Goal: Task Accomplishment & Management: Manage account settings

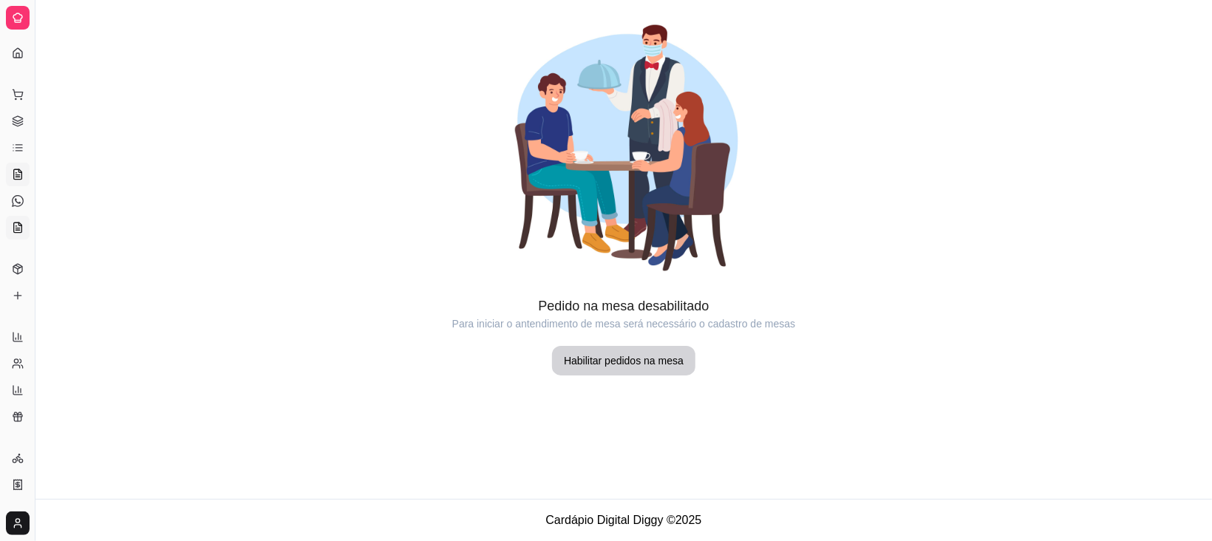
click at [17, 233] on icon at bounding box center [18, 228] width 12 height 12
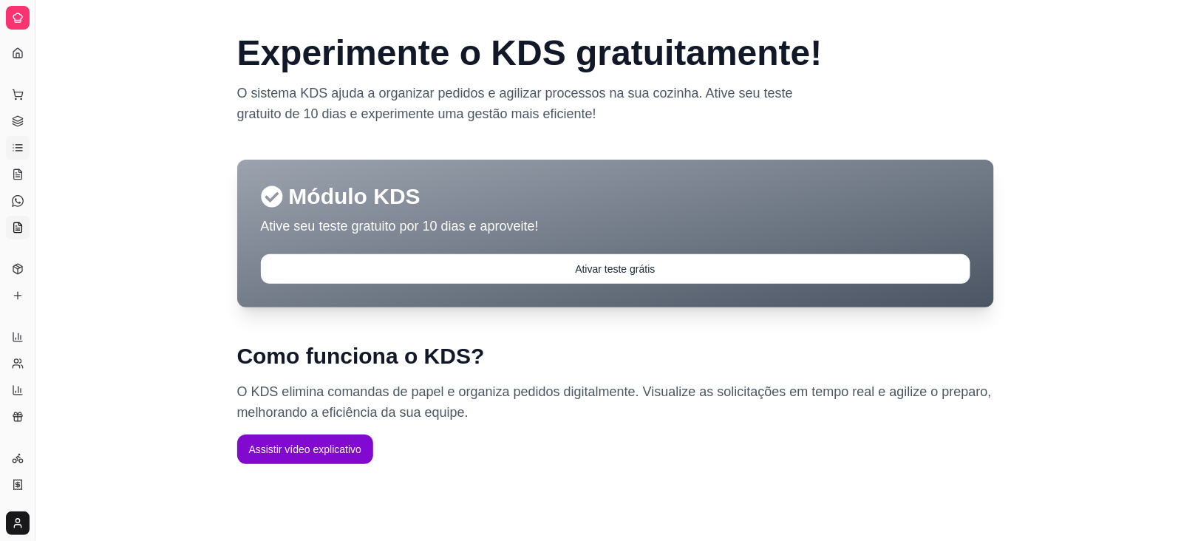
click at [27, 160] on link "Lista de Pedidos" at bounding box center [18, 148] width 24 height 24
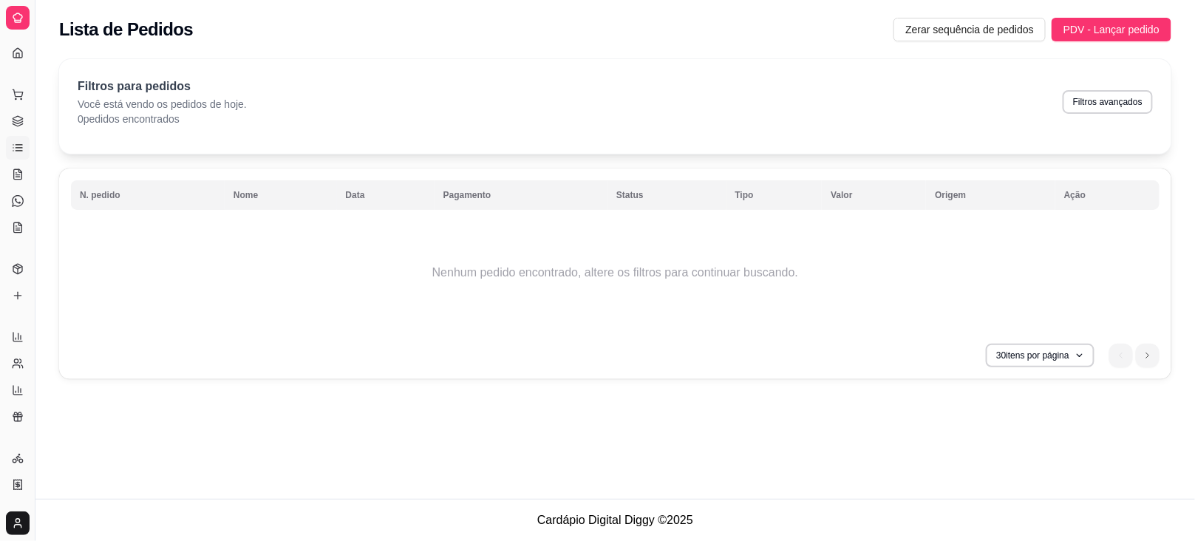
drag, startPoint x: 44, startPoint y: 139, endPoint x: 138, endPoint y: 140, distance: 94.6
click at [138, 140] on div "Diggy Sistema de Gestão H Hamburgueria ... Loja fechada Diggy Pro até 29/09 Ace…" at bounding box center [597, 270] width 1195 height 541
click at [22, 22] on icon at bounding box center [17, 17] width 9 height 9
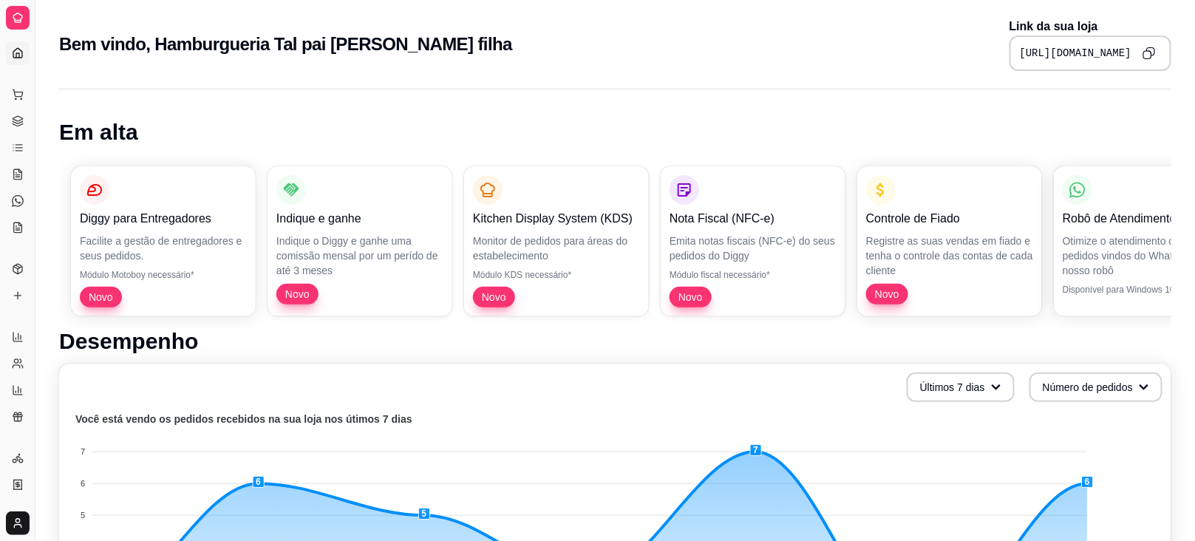
click at [29, 83] on div "Dia a dia" at bounding box center [17, 71] width 23 height 24
click at [17, 59] on icon at bounding box center [18, 53] width 12 height 12
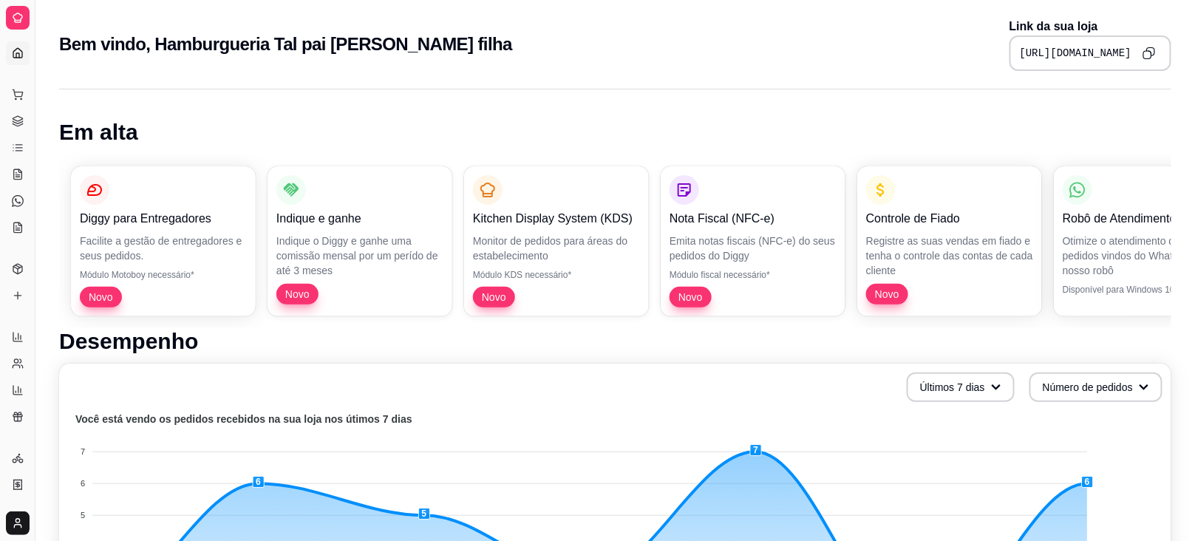
click at [17, 59] on icon at bounding box center [18, 53] width 12 height 12
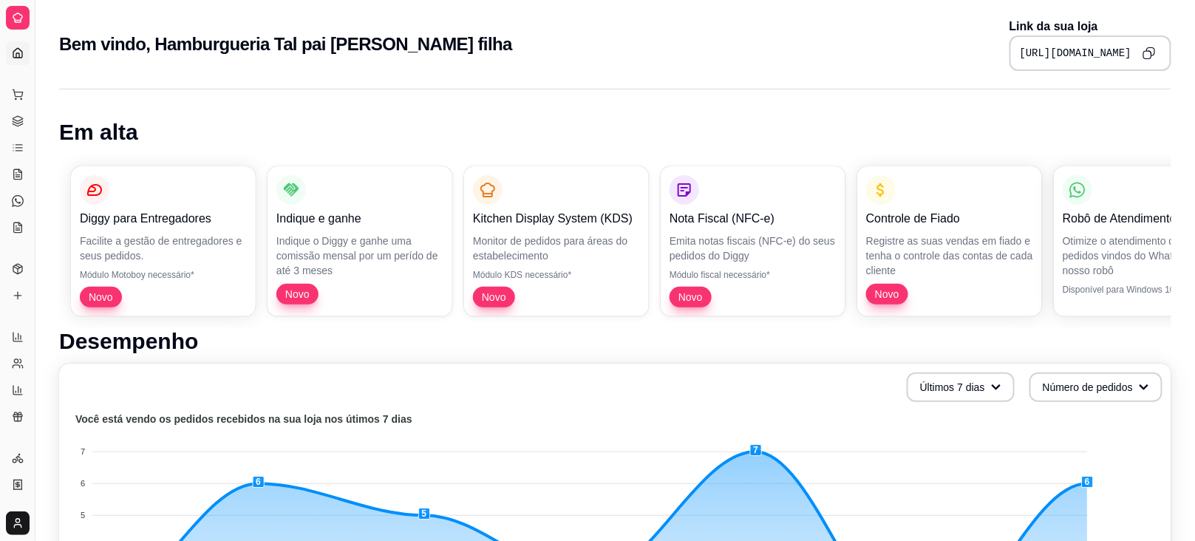
click at [17, 59] on icon at bounding box center [18, 53] width 12 height 12
drag, startPoint x: 51, startPoint y: 82, endPoint x: 123, endPoint y: 102, distance: 75.1
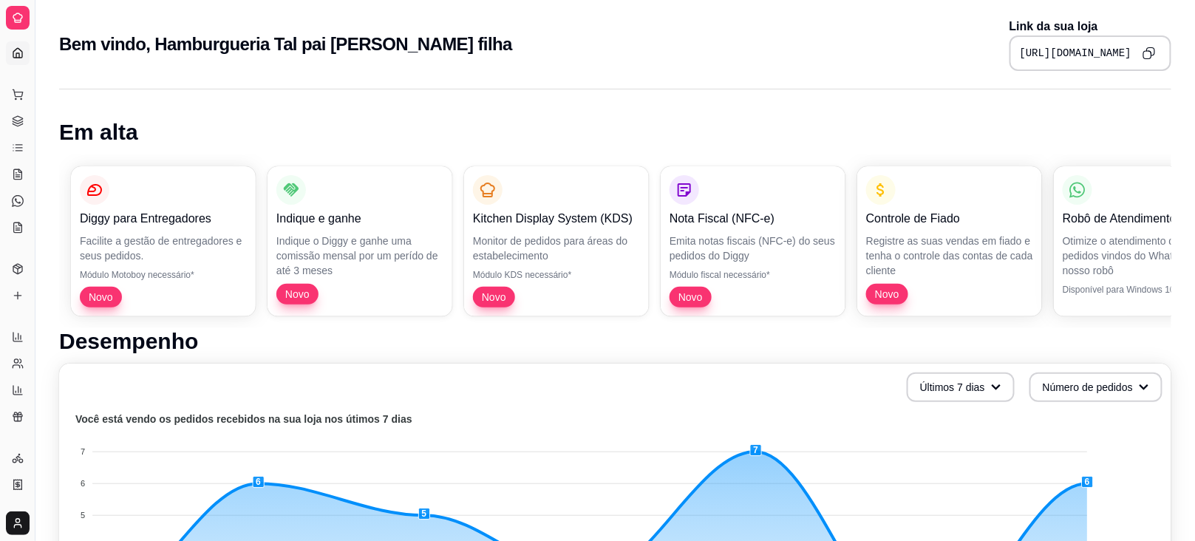
drag, startPoint x: 47, startPoint y: 115, endPoint x: 126, endPoint y: 129, distance: 80.2
drag, startPoint x: 49, startPoint y: 110, endPoint x: 100, endPoint y: 119, distance: 51.0
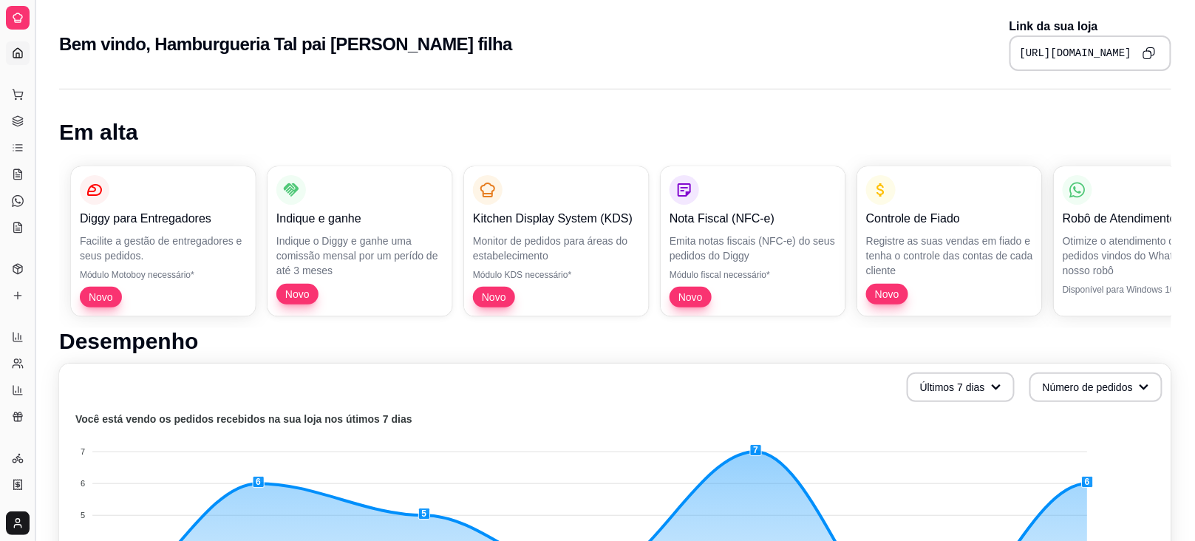
click at [41, 108] on button "Toggle Sidebar" at bounding box center [35, 270] width 12 height 541
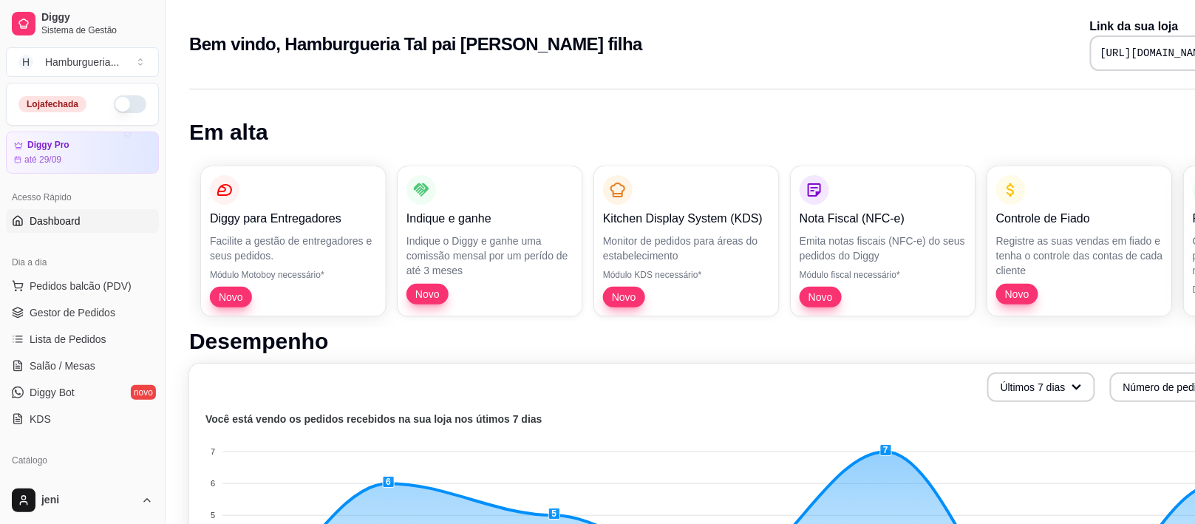
click at [141, 233] on link "Dashboard" at bounding box center [82, 221] width 153 height 24
click at [140, 233] on link "Dashboard" at bounding box center [82, 221] width 153 height 24
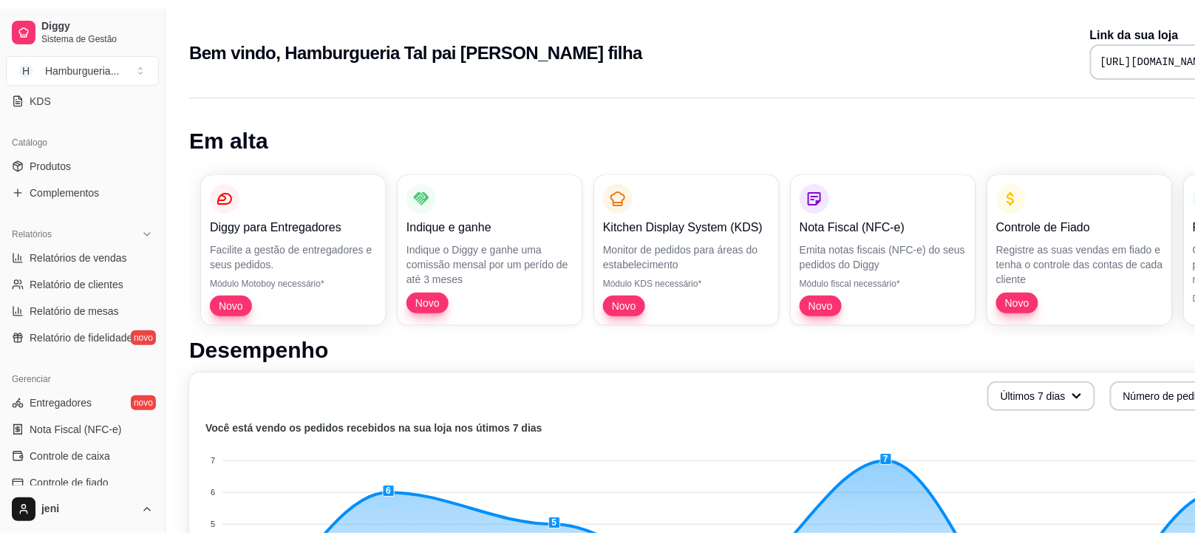
scroll to position [354, 0]
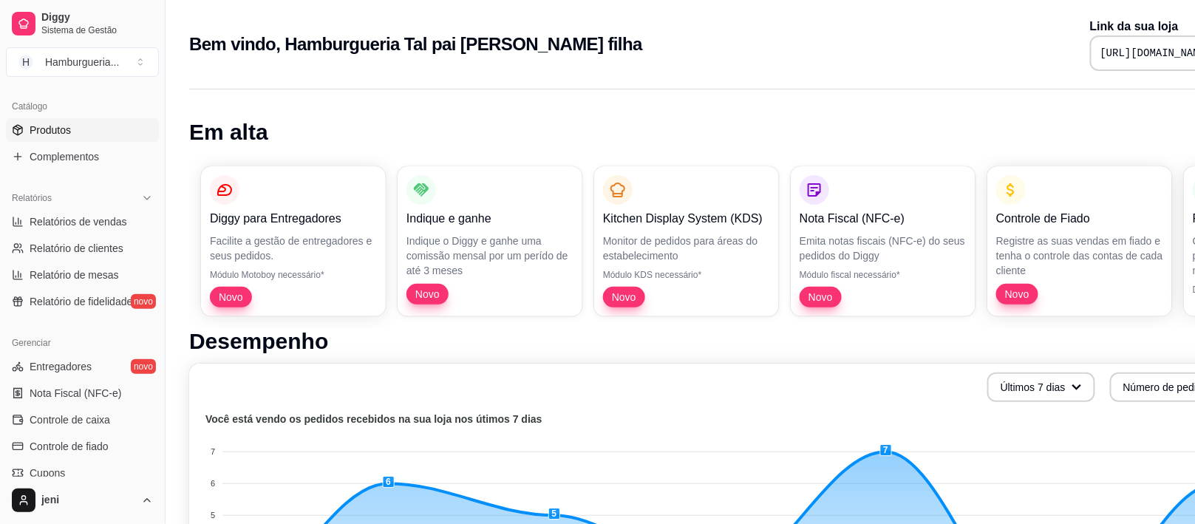
click at [141, 142] on link "Produtos" at bounding box center [82, 130] width 153 height 24
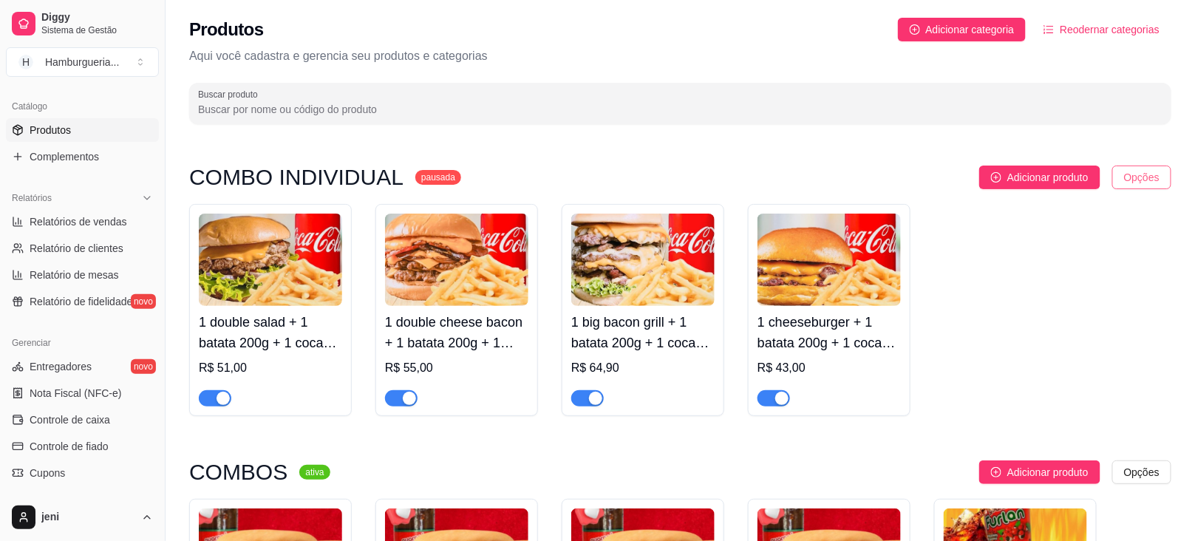
click at [1107, 261] on html "Diggy Sistema de Gestão H Hamburgueria ... Loja fechada Diggy Pro até 29/09 Ace…" at bounding box center [597, 270] width 1195 height 541
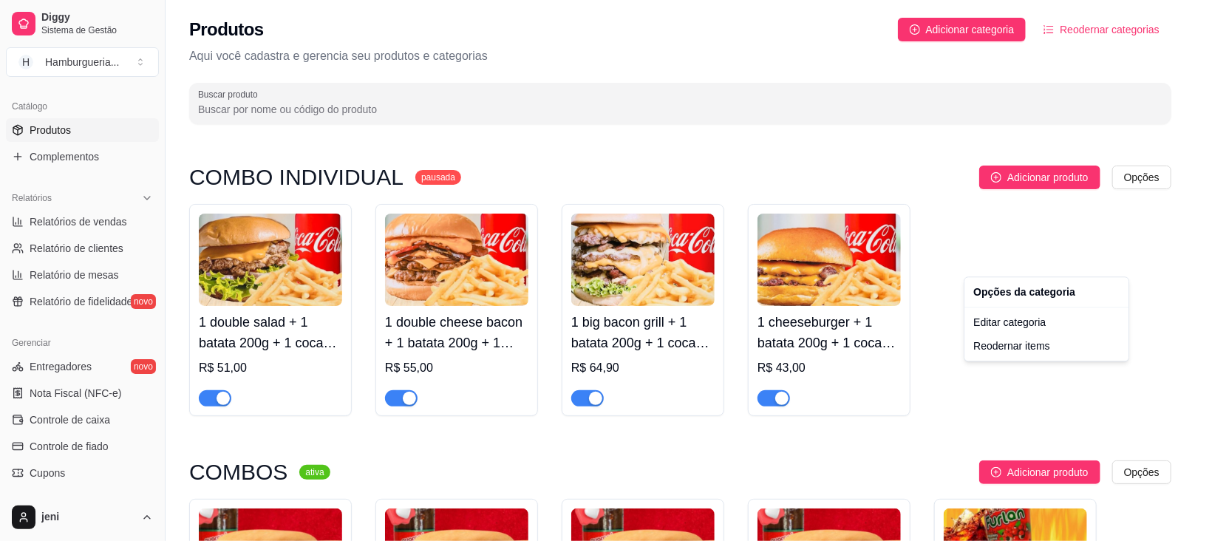
click at [597, 258] on html "Diggy Sistema de Gestão H Hamburgueria ... Loja fechada Diggy Pro até 29/09 Ace…" at bounding box center [606, 270] width 1212 height 541
click at [461, 185] on sup "pausada" at bounding box center [438, 177] width 46 height 15
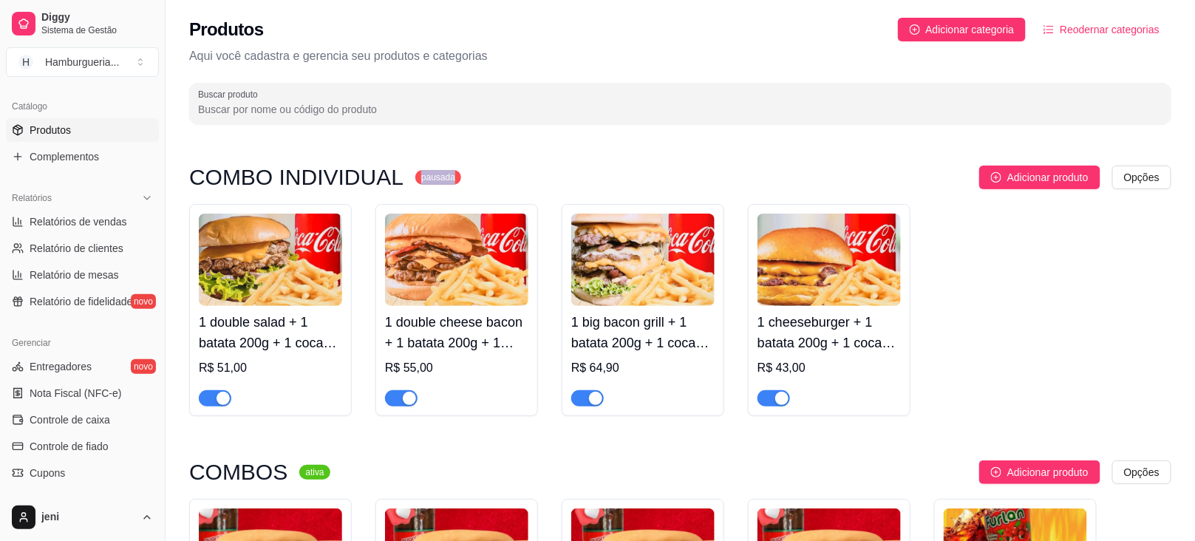
click at [461, 185] on sup "pausada" at bounding box center [438, 177] width 46 height 15
click at [1124, 268] on html "Diggy Sistema de Gestão H Hamburgueria ... Loja fechada Diggy Pro até 29/09 Ace…" at bounding box center [597, 270] width 1195 height 541
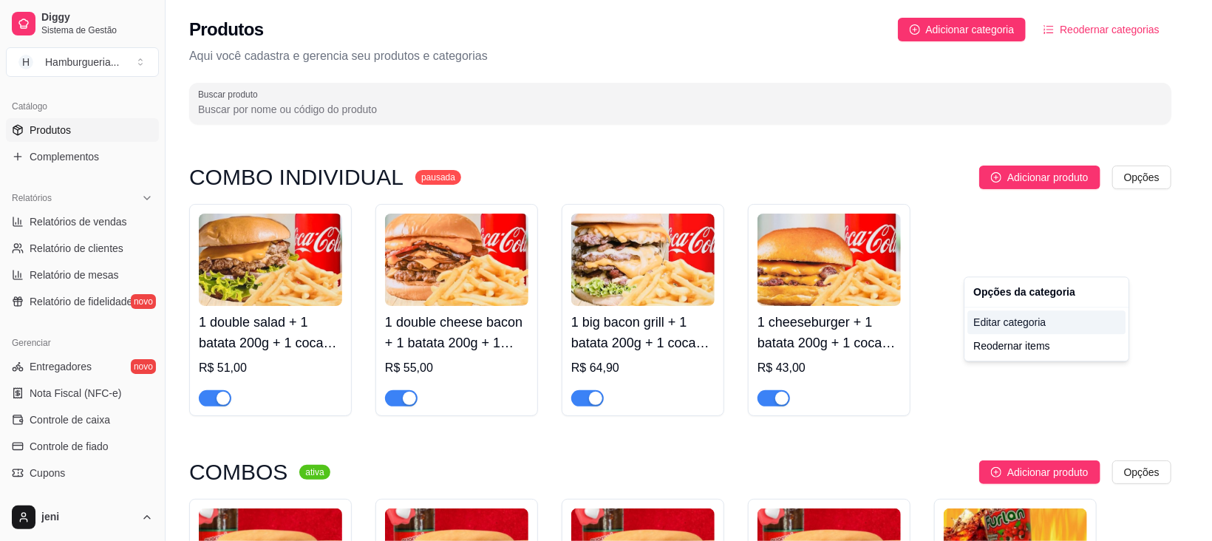
click at [989, 334] on div "Editar categoria" at bounding box center [1046, 322] width 158 height 24
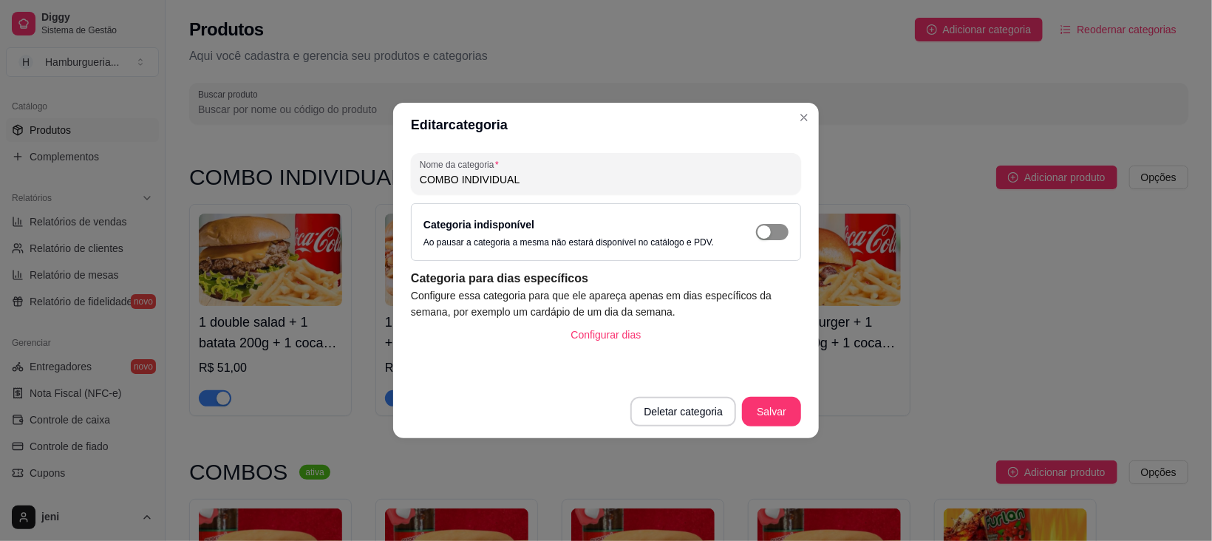
click at [788, 240] on span "button" at bounding box center [772, 232] width 33 height 16
click at [800, 421] on button "Salvar" at bounding box center [771, 411] width 58 height 29
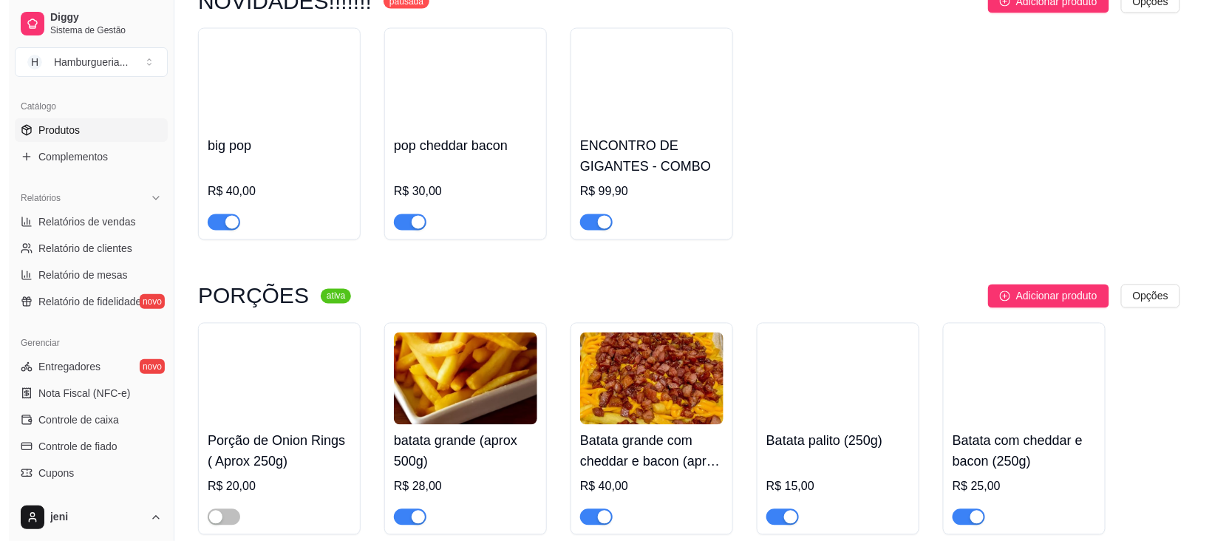
scroll to position [2873, 0]
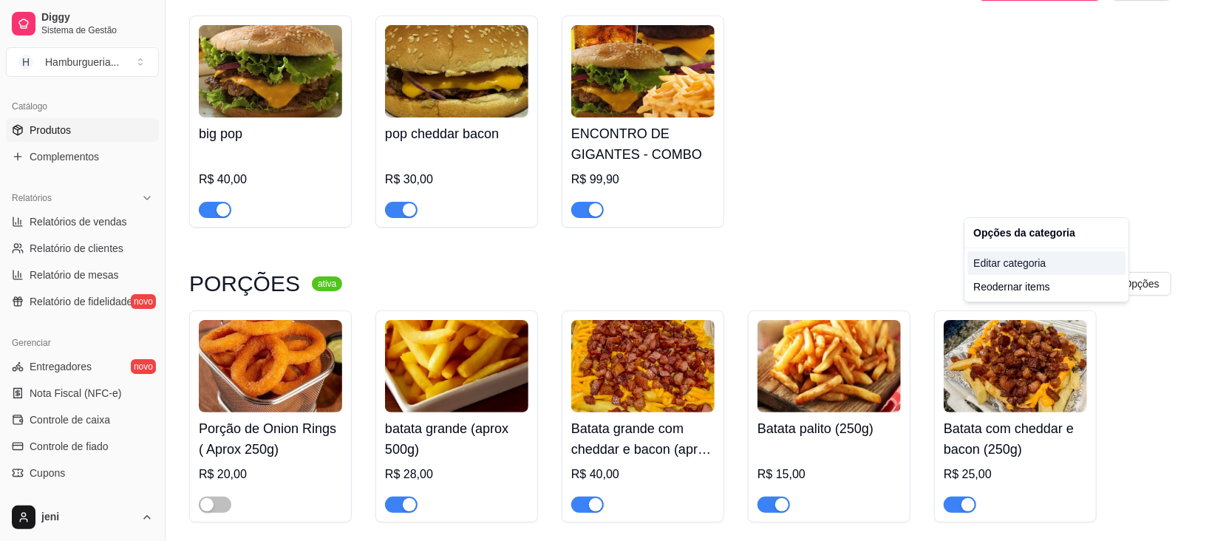
click at [1027, 275] on div "Editar categoria" at bounding box center [1046, 263] width 158 height 24
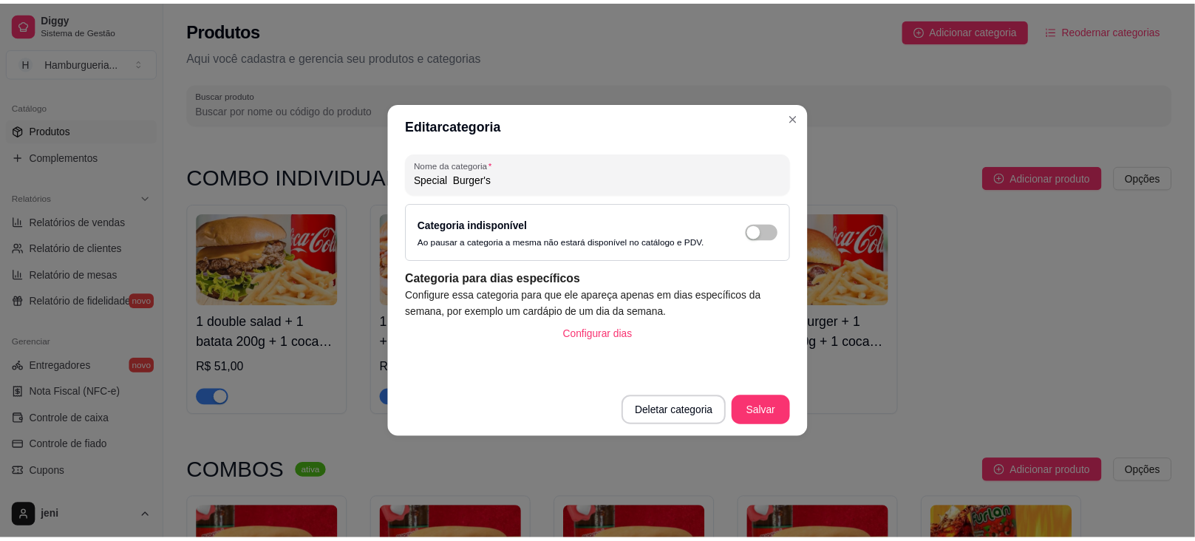
scroll to position [2804, 0]
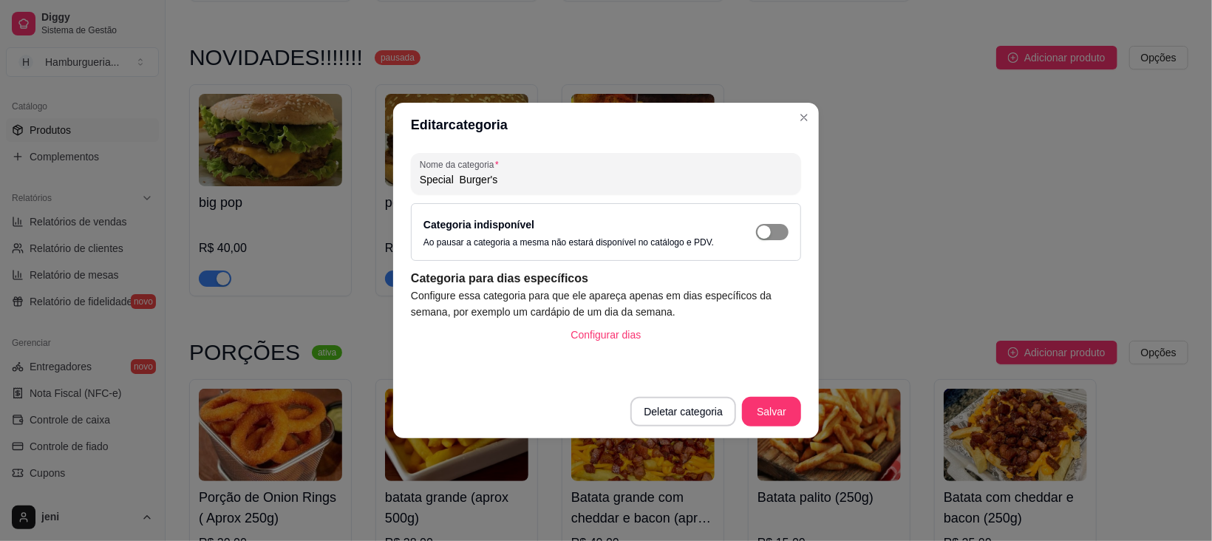
click at [771, 239] on div "button" at bounding box center [763, 231] width 13 height 13
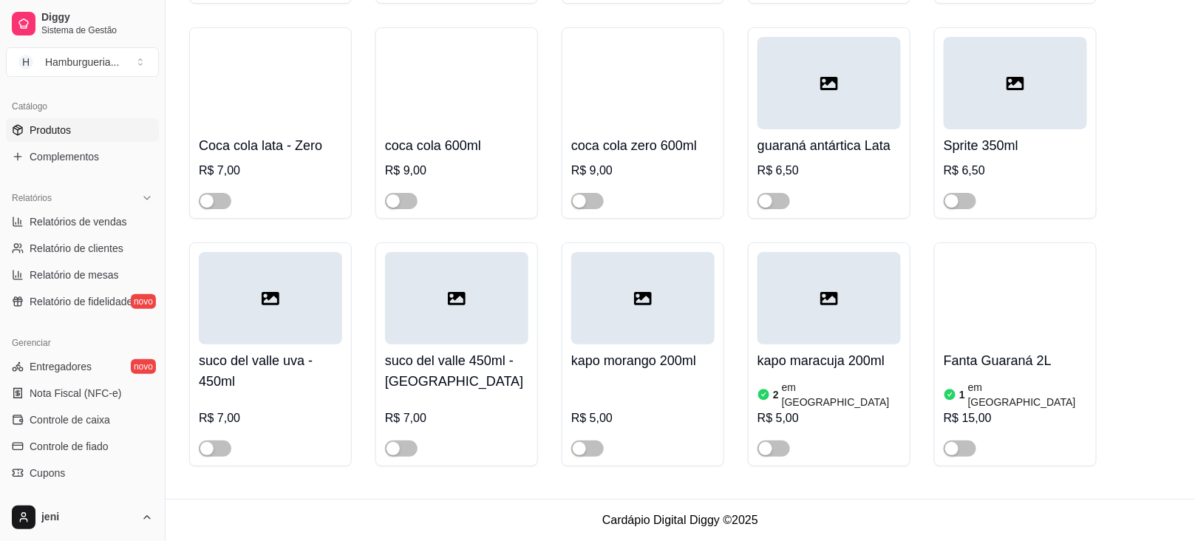
scroll to position [4739, 0]
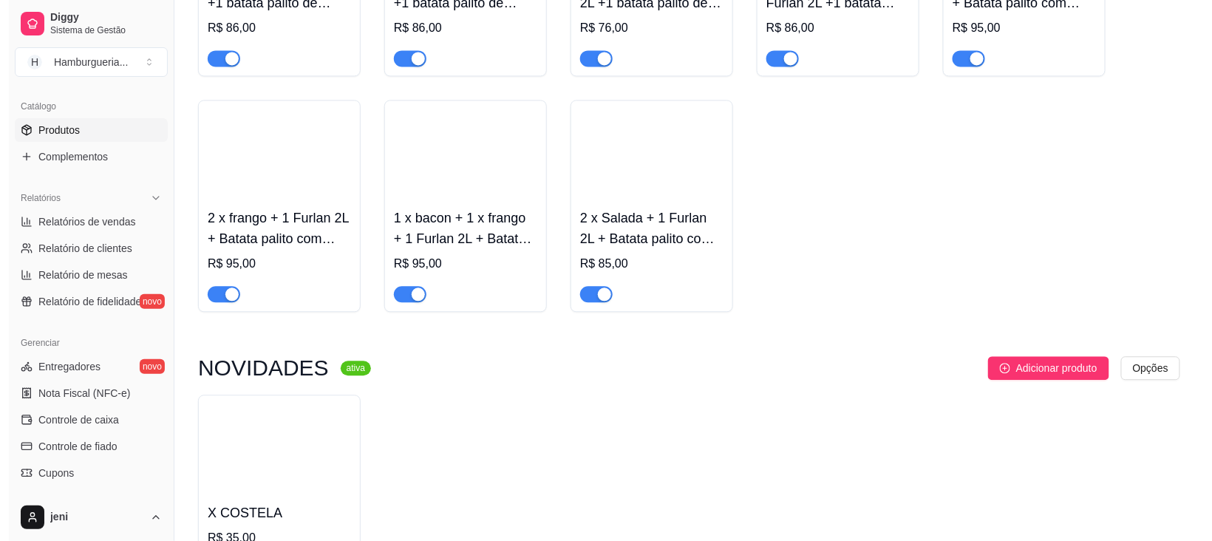
scroll to position [1202, 0]
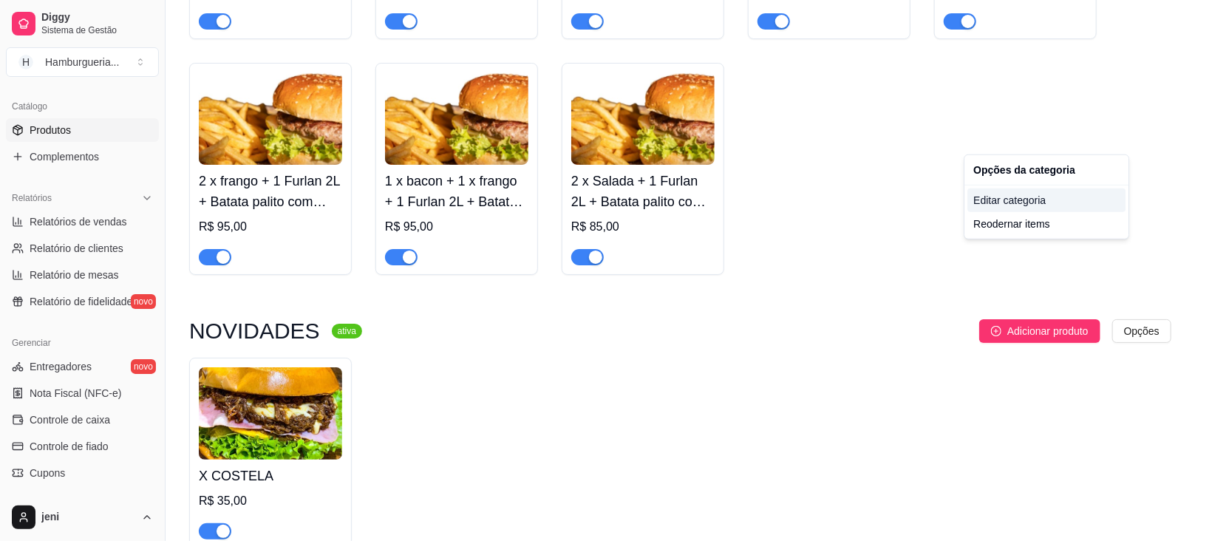
click at [1100, 212] on div "Editar categoria" at bounding box center [1046, 200] width 158 height 24
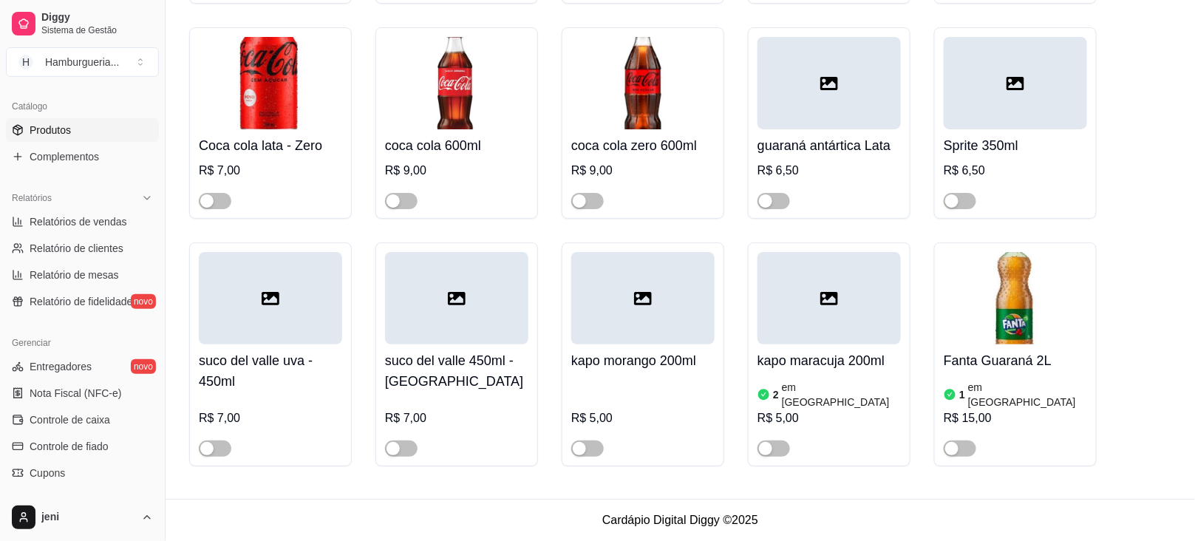
scroll to position [4476, 0]
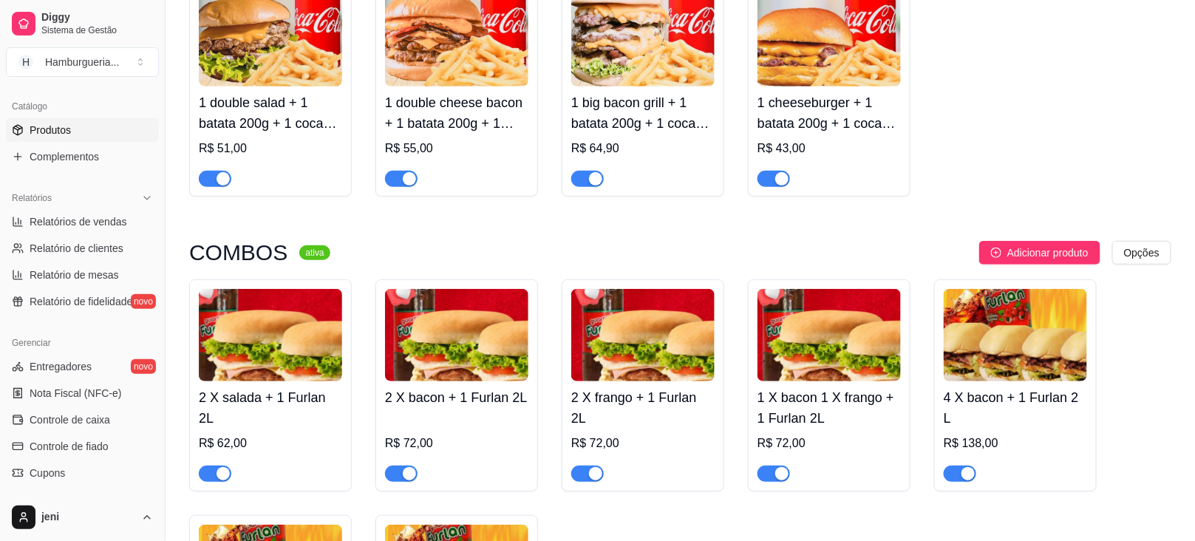
scroll to position [0, 0]
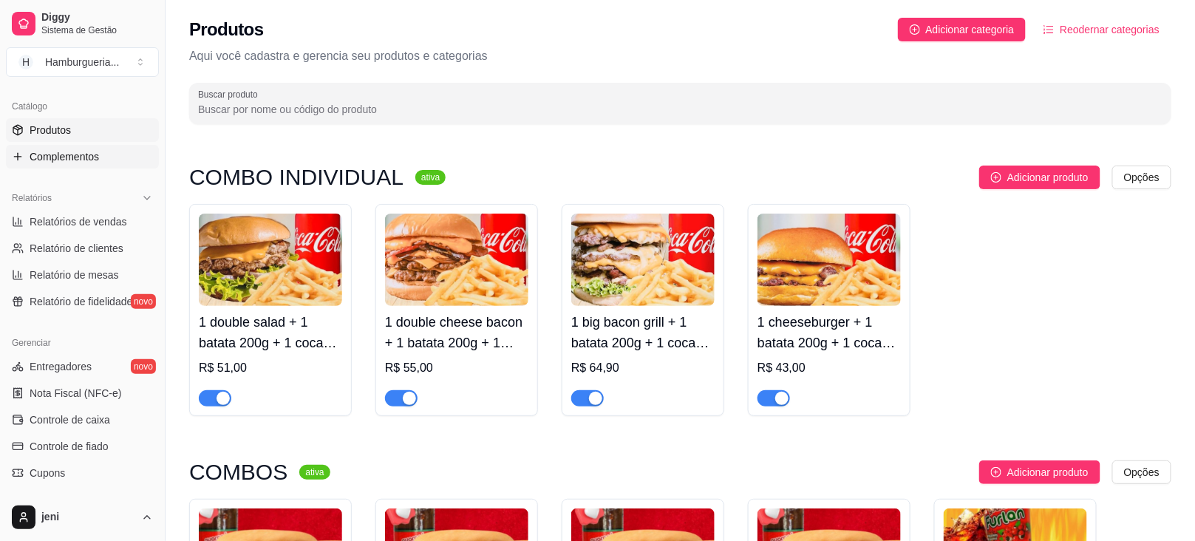
click at [159, 168] on link "Complementos" at bounding box center [82, 157] width 153 height 24
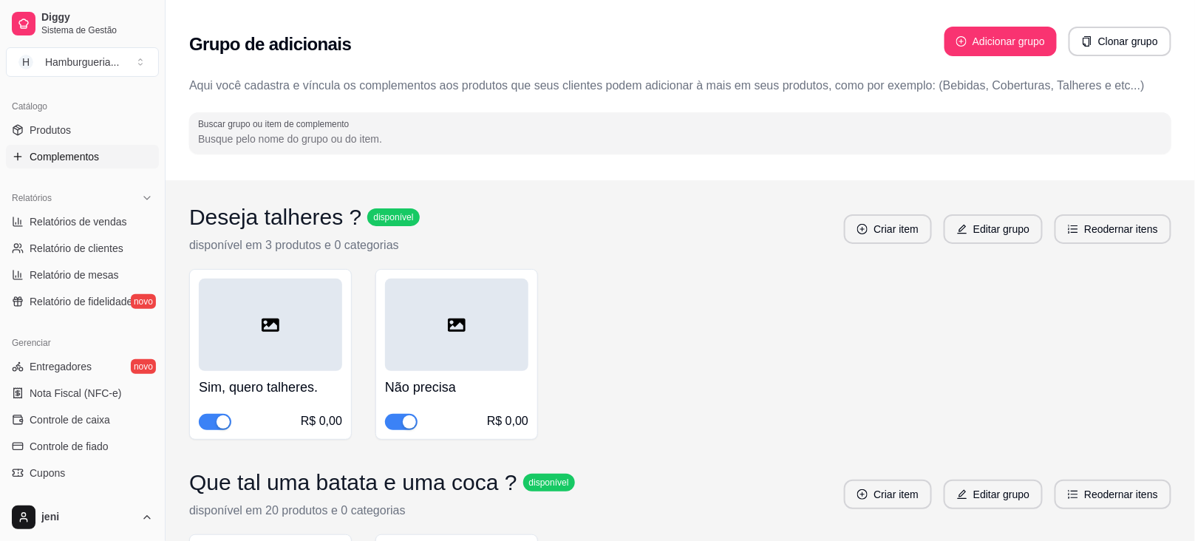
click at [877, 180] on div "Grupo de adicionais Adicionar grupo Clonar grupo Aqui você cadastra e víncula o…" at bounding box center [679, 90] width 1029 height 180
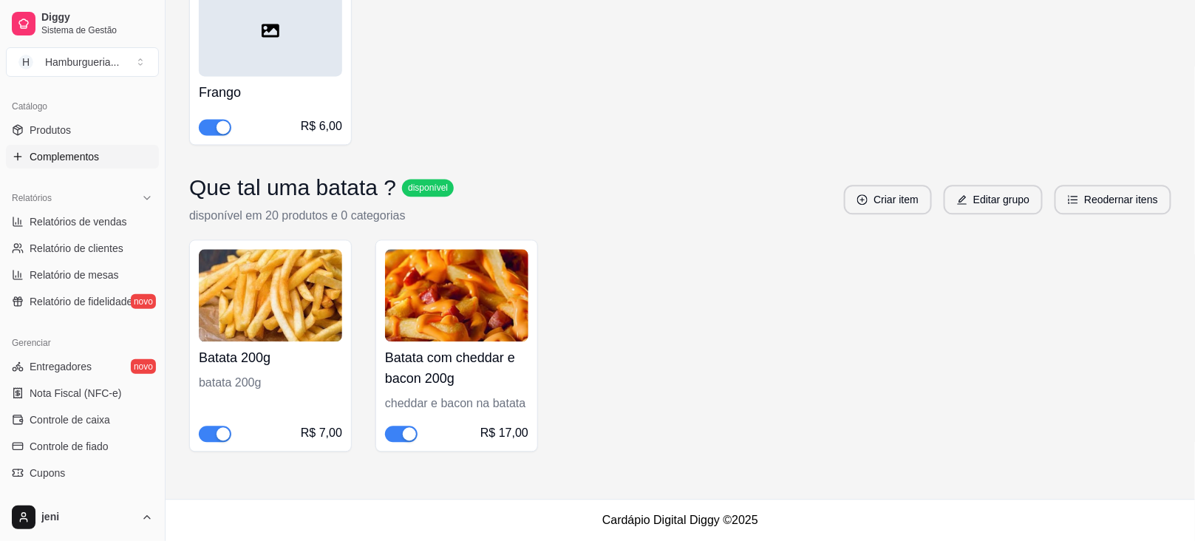
scroll to position [1766, 0]
